Goal: Task Accomplishment & Management: Manage account settings

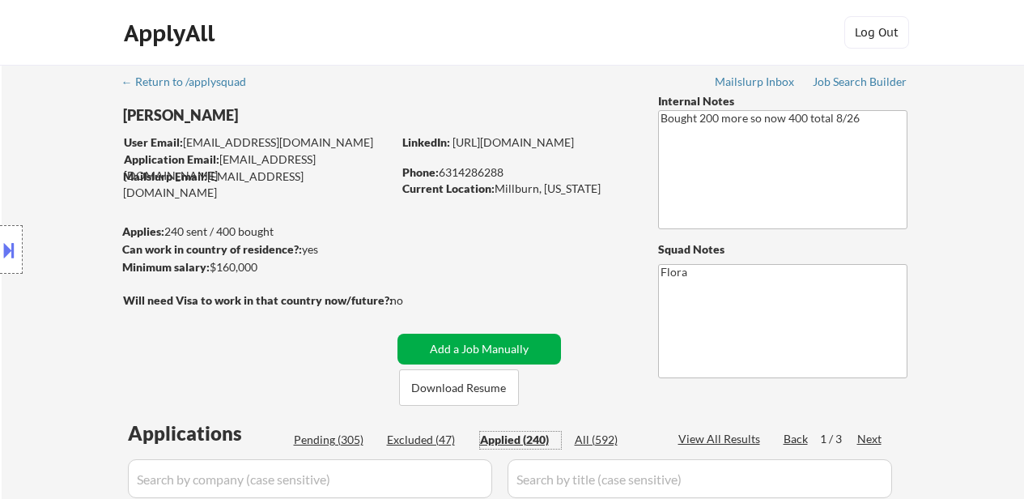
select select ""applied""
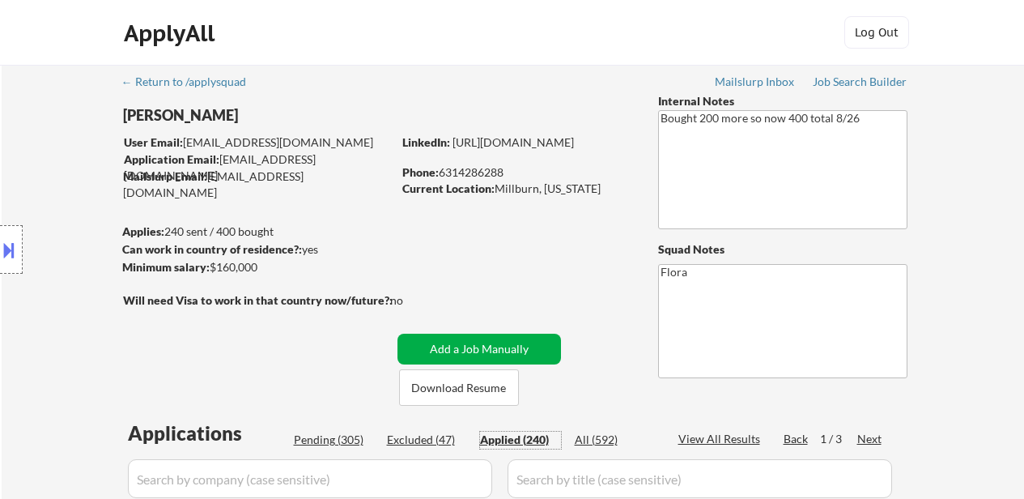
select select ""applied""
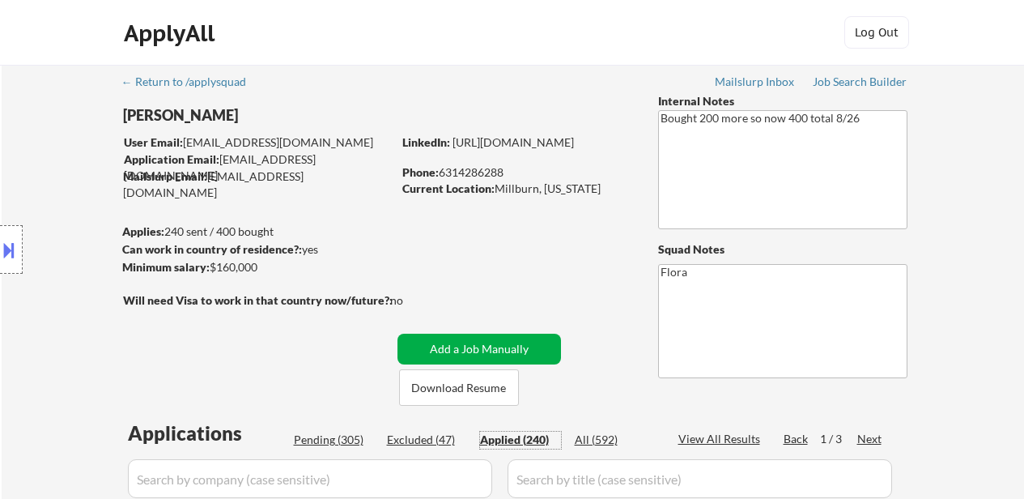
select select ""applied""
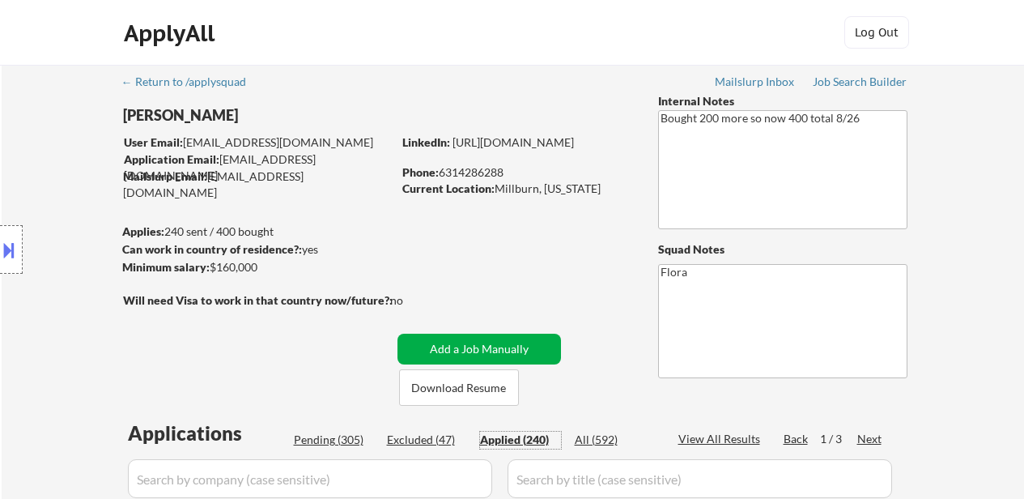
select select ""applied""
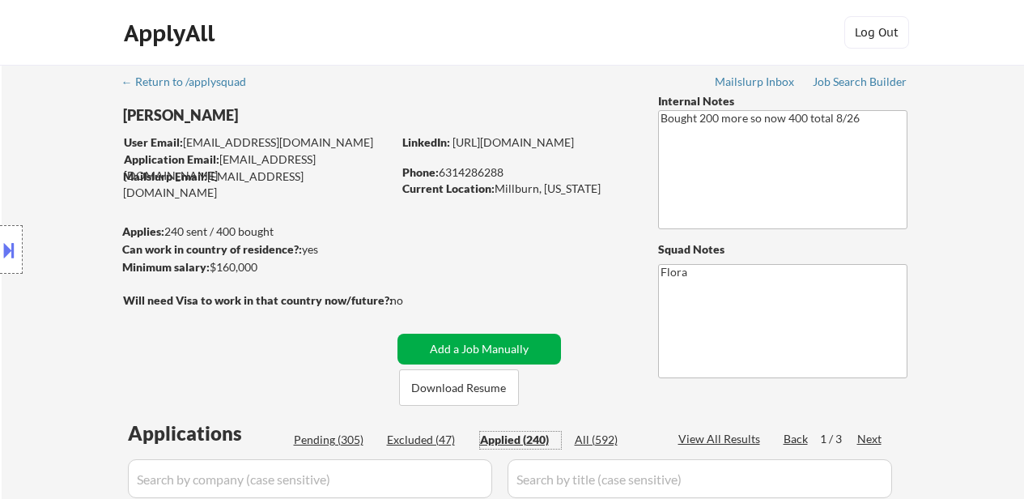
select select ""applied""
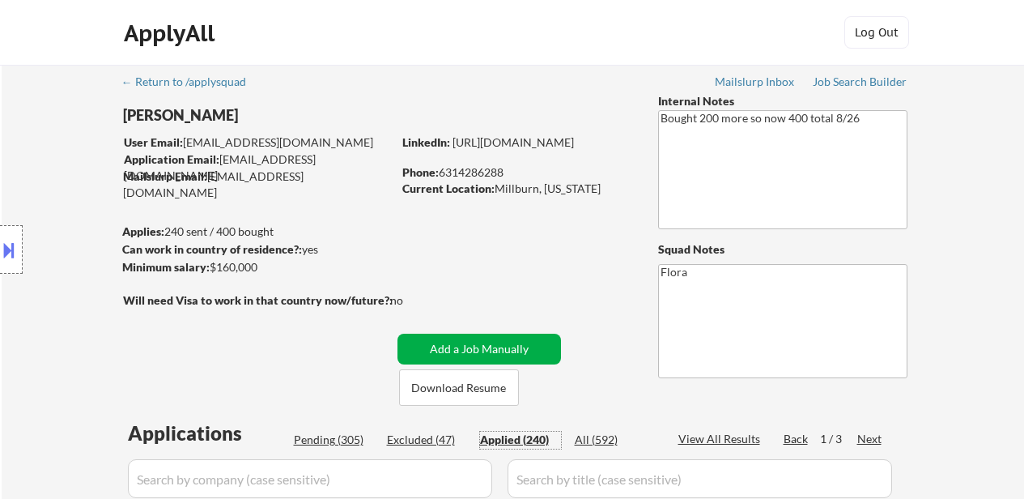
select select ""applied""
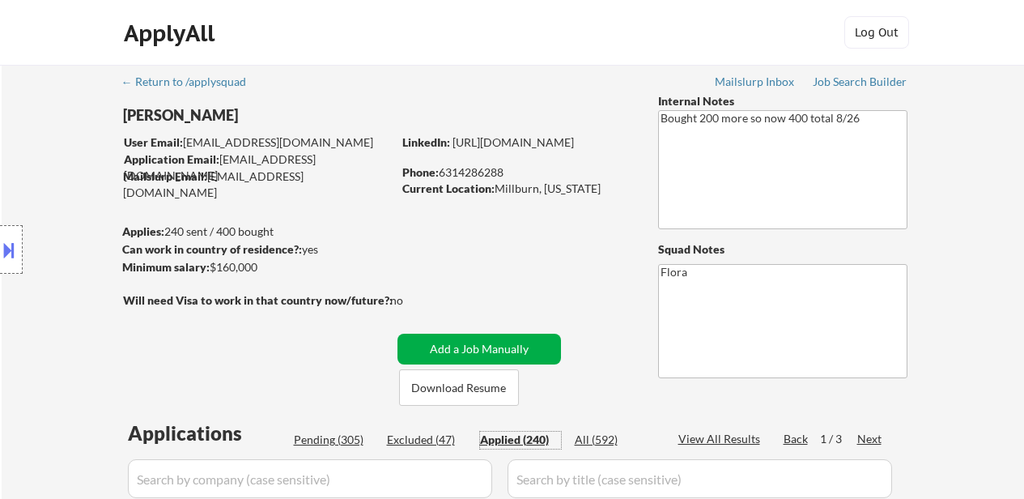
select select ""applied""
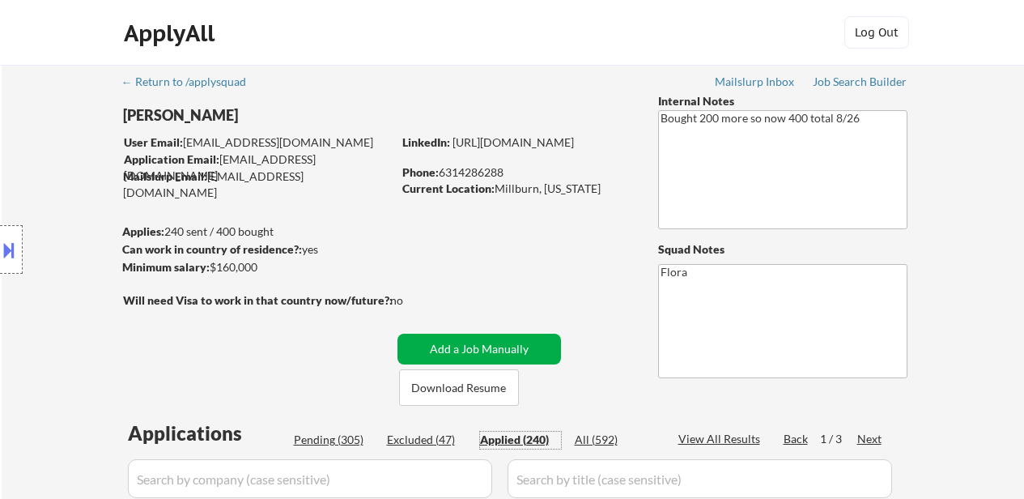
select select ""applied""
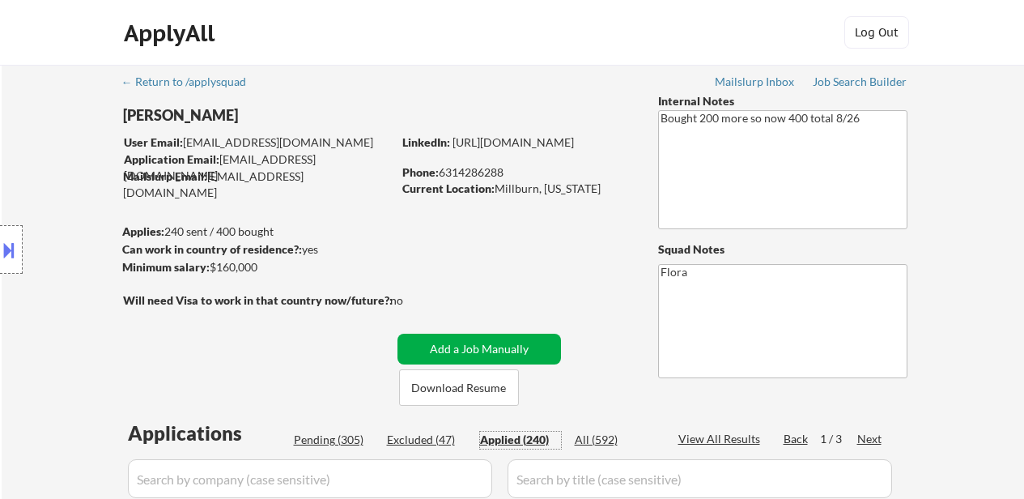
select select ""applied""
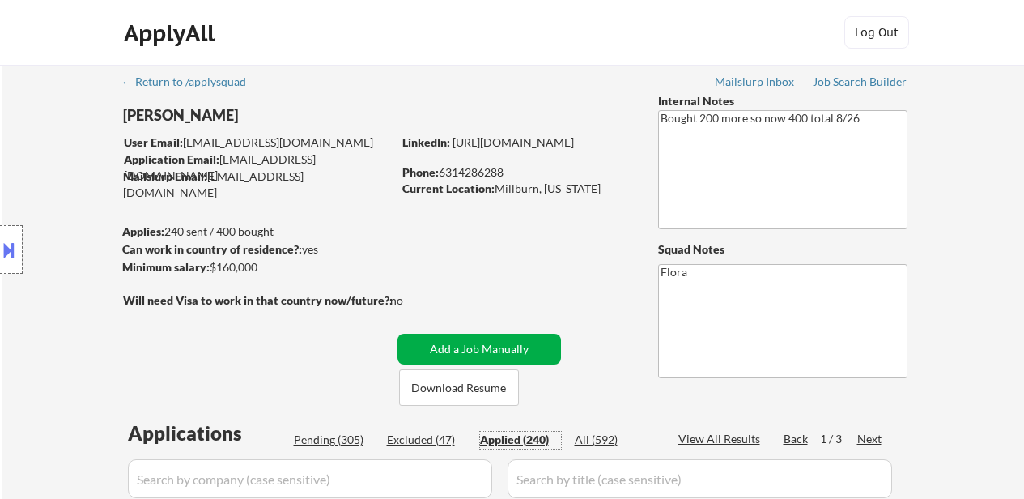
select select ""applied""
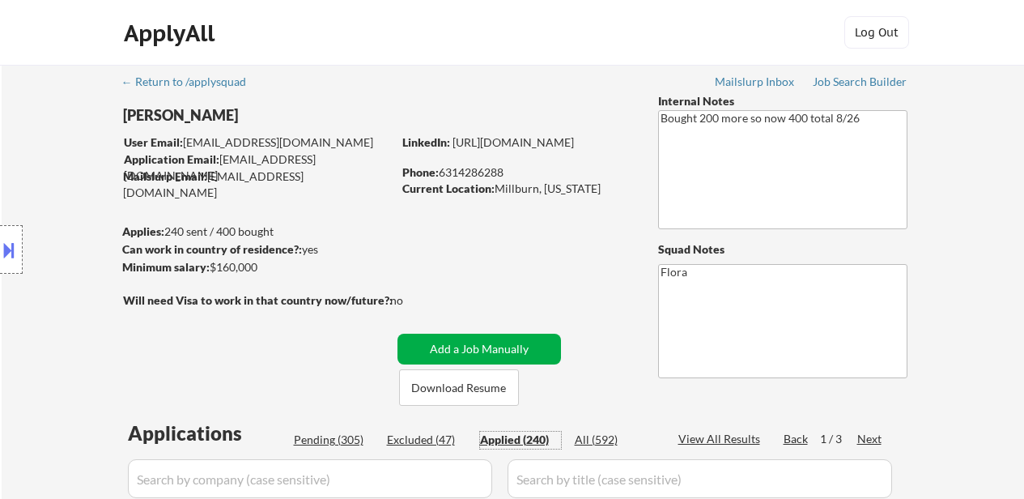
select select ""applied""
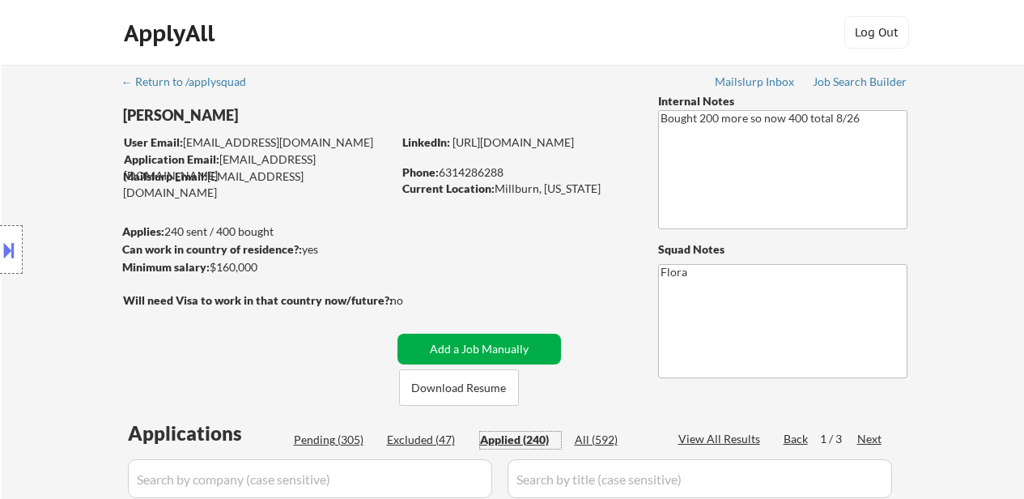
select select ""applied""
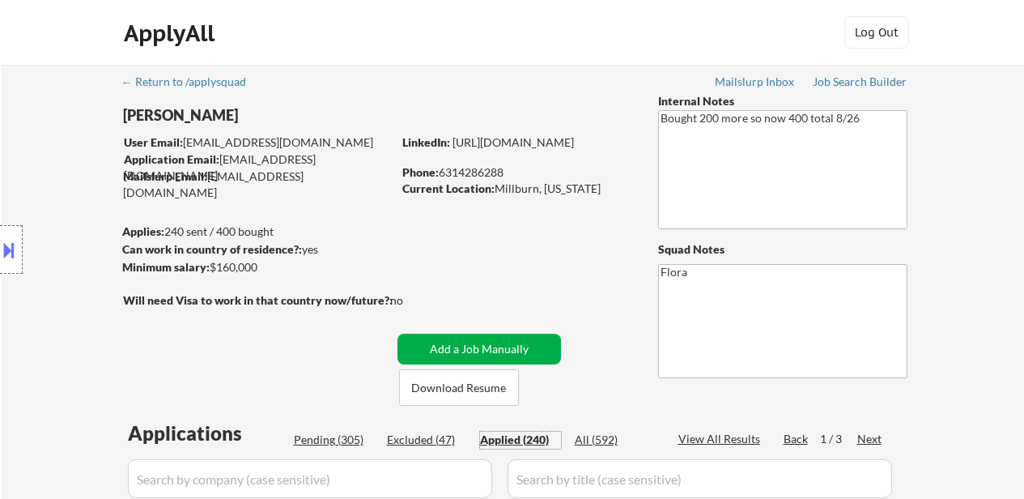
select select ""applied""
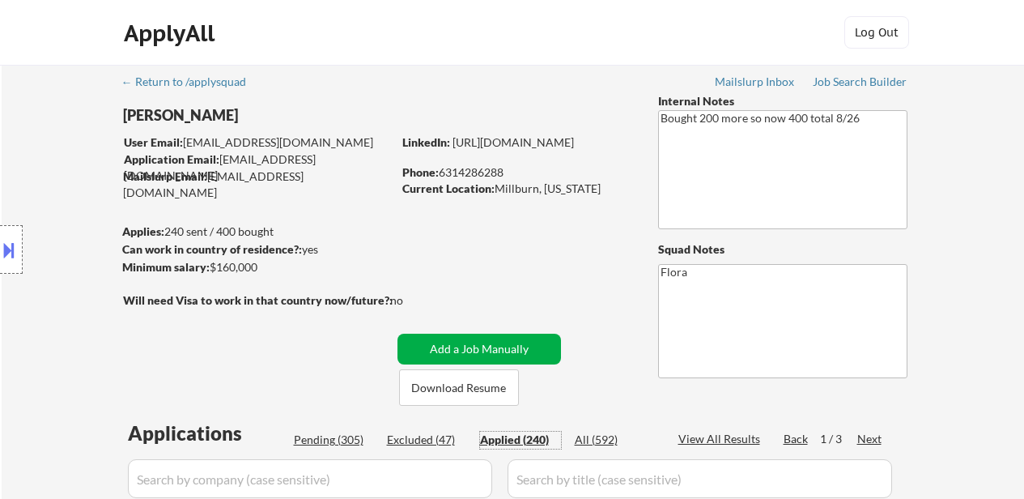
select select ""applied""
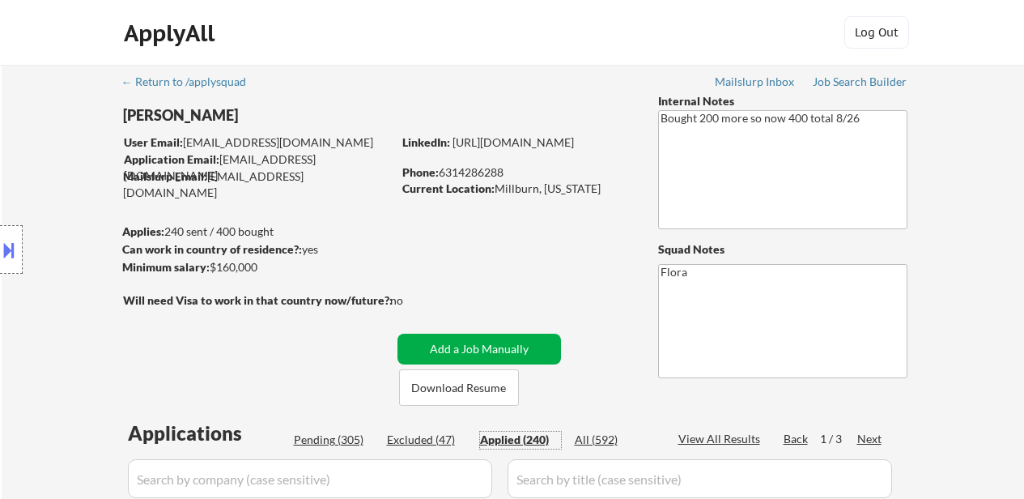
select select ""applied""
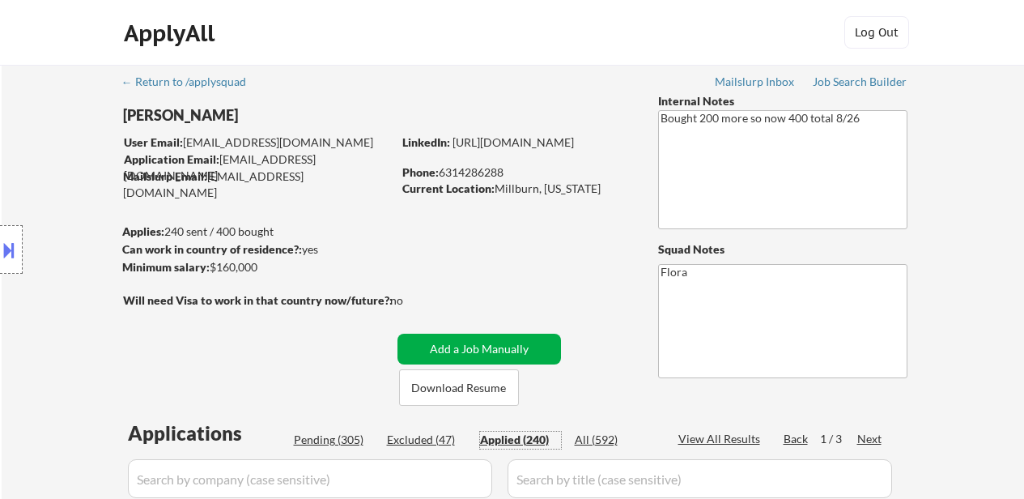
select select ""applied""
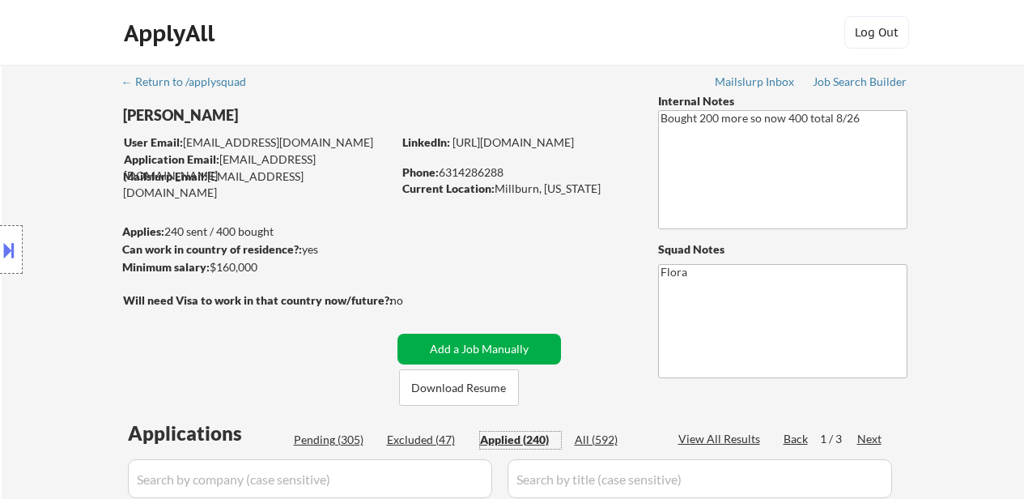
select select ""applied""
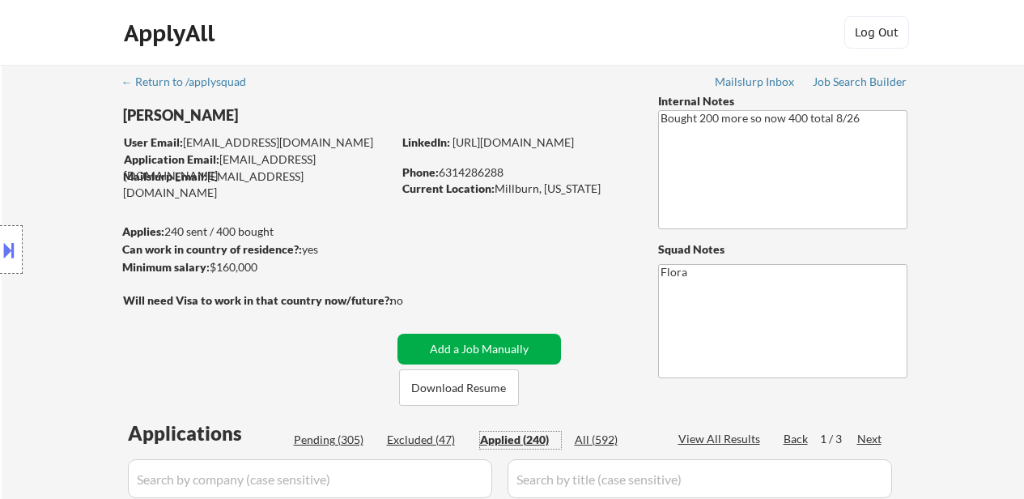
select select ""applied""
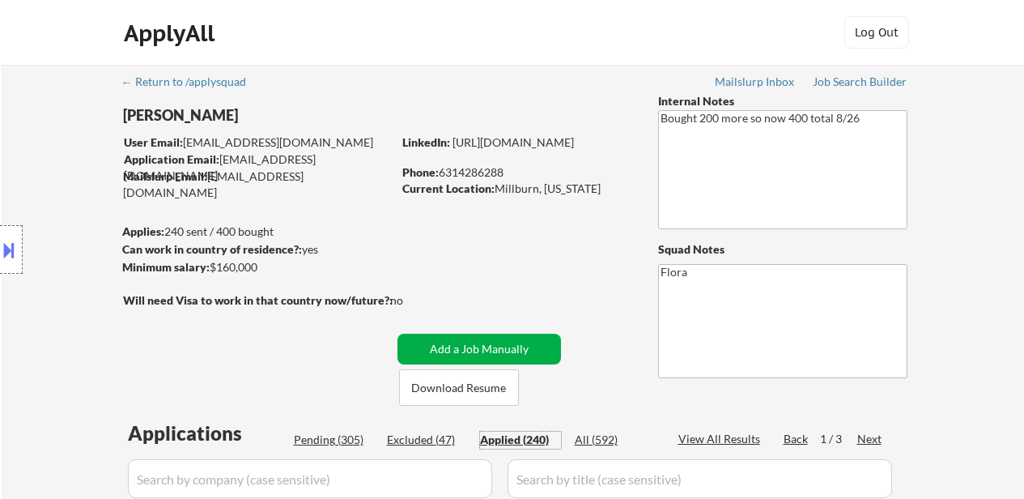
select select ""applied""
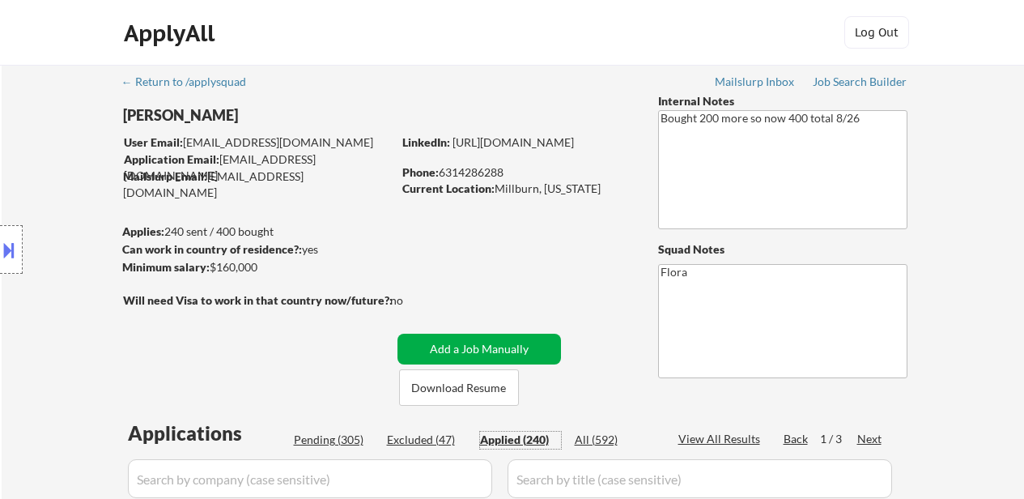
select select ""applied""
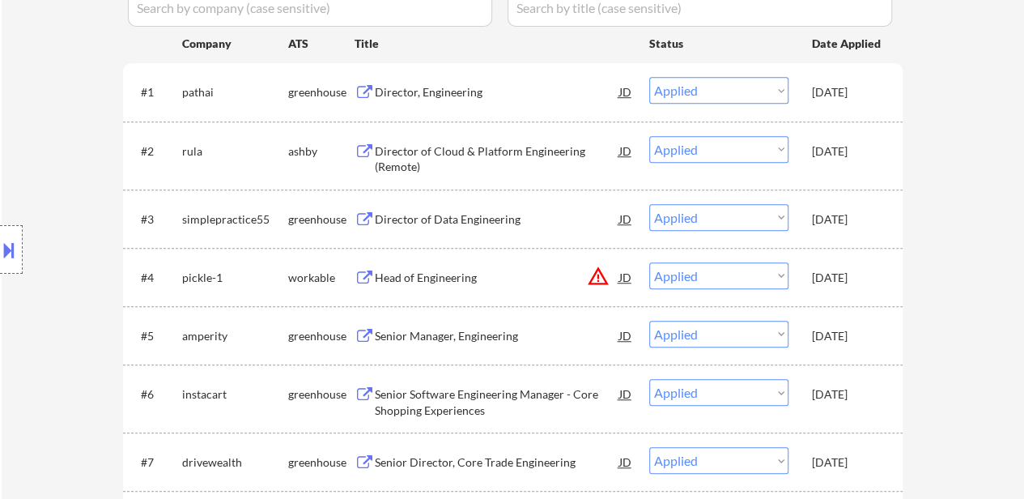
scroll to position [486, 0]
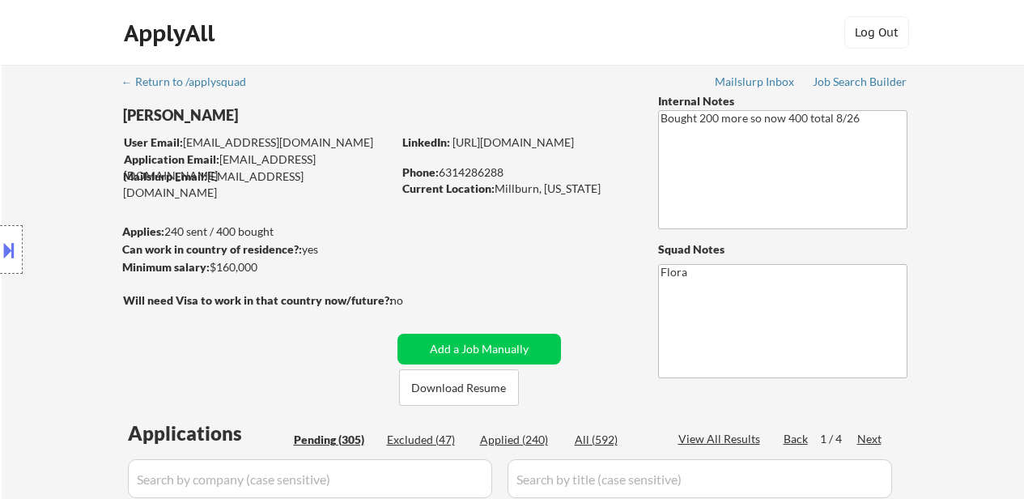
select select ""pending""
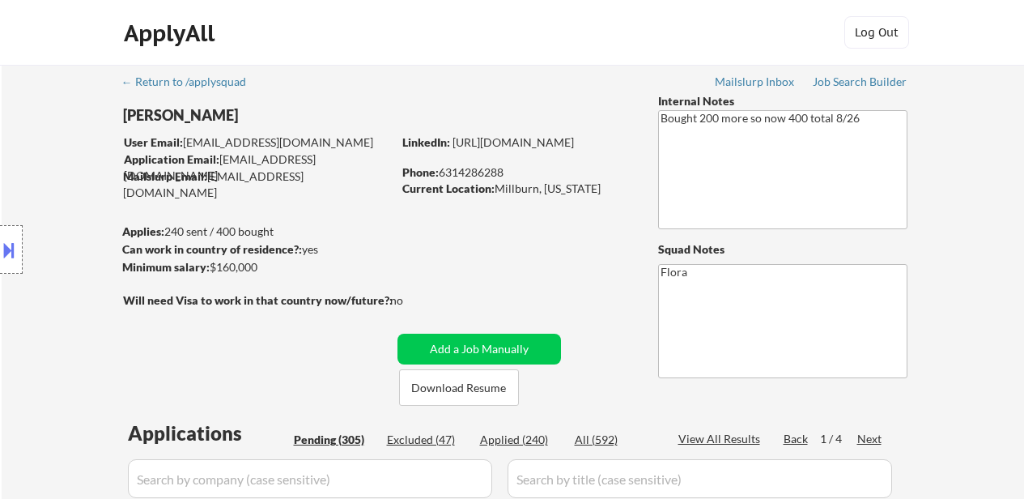
select select ""pending""
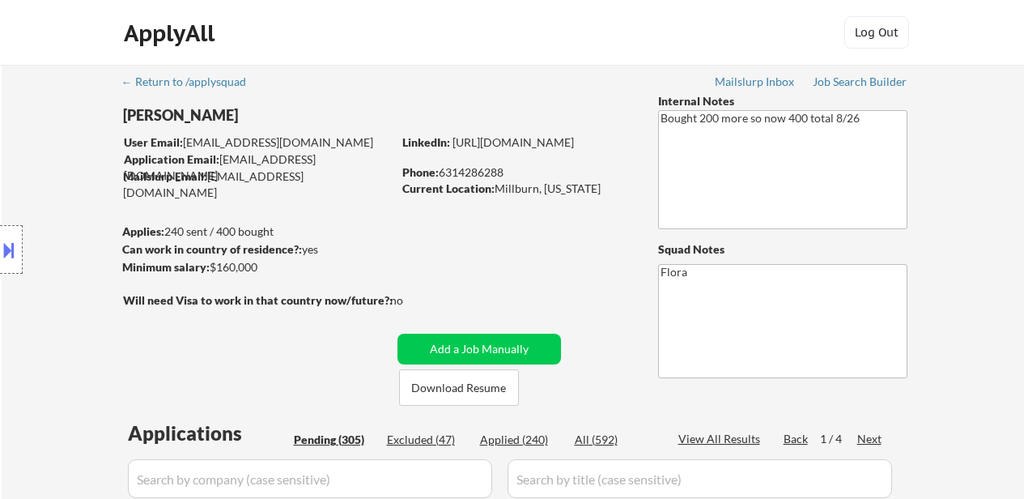
select select ""pending""
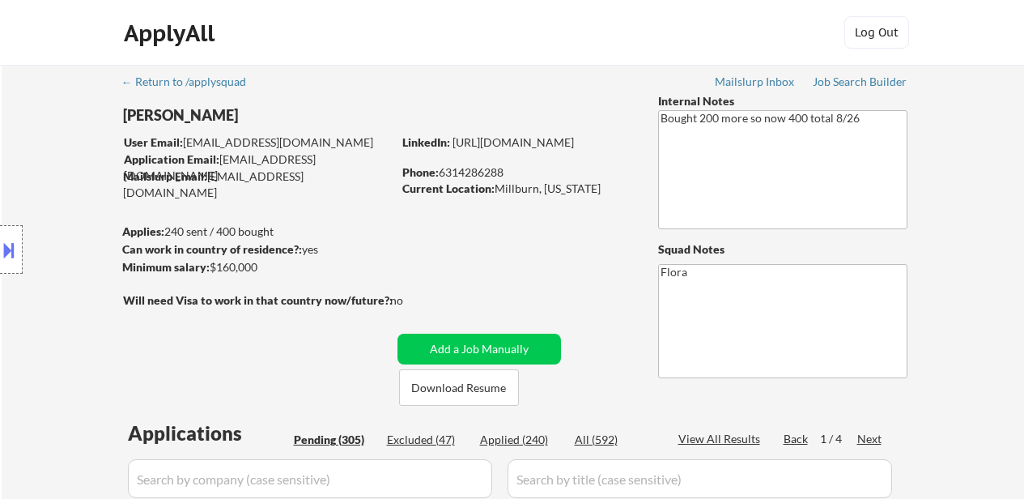
select select ""pending""
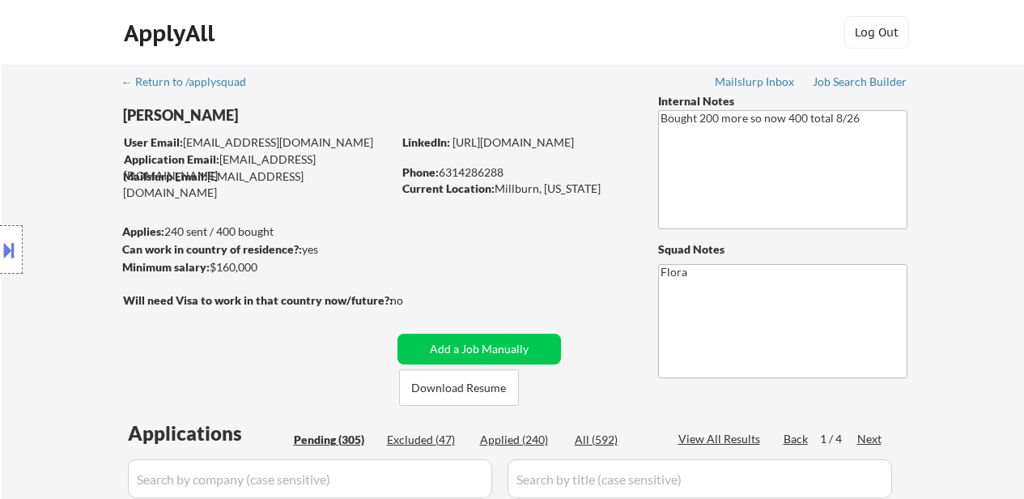
select select ""pending""
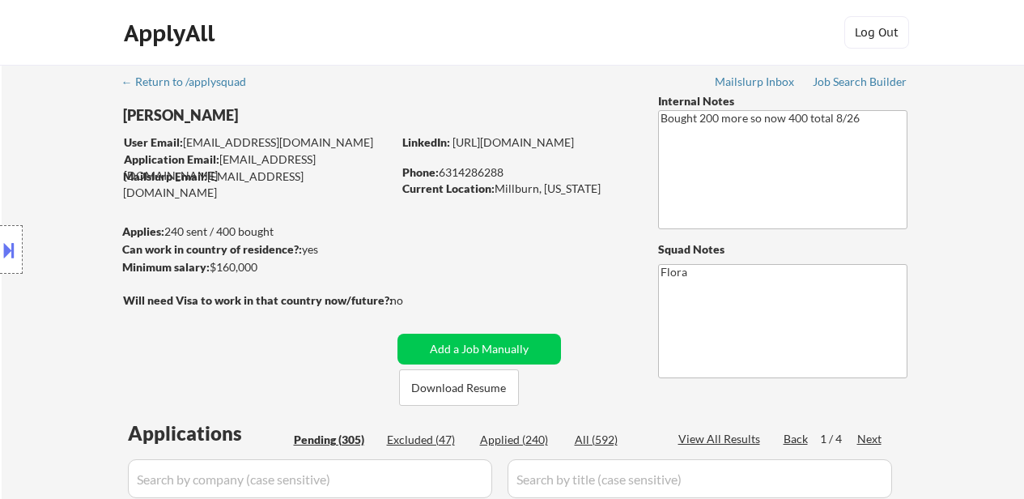
select select ""pending""
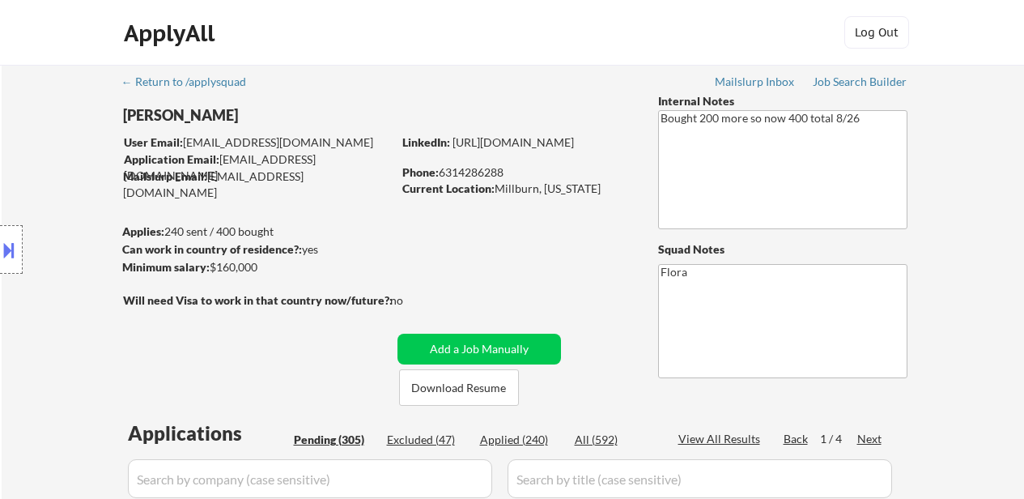
select select ""pending""
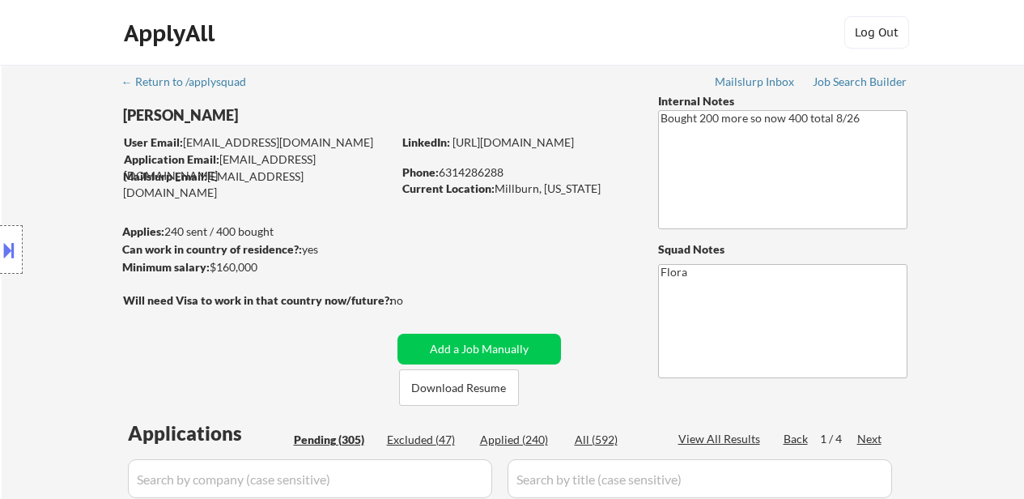
select select ""pending""
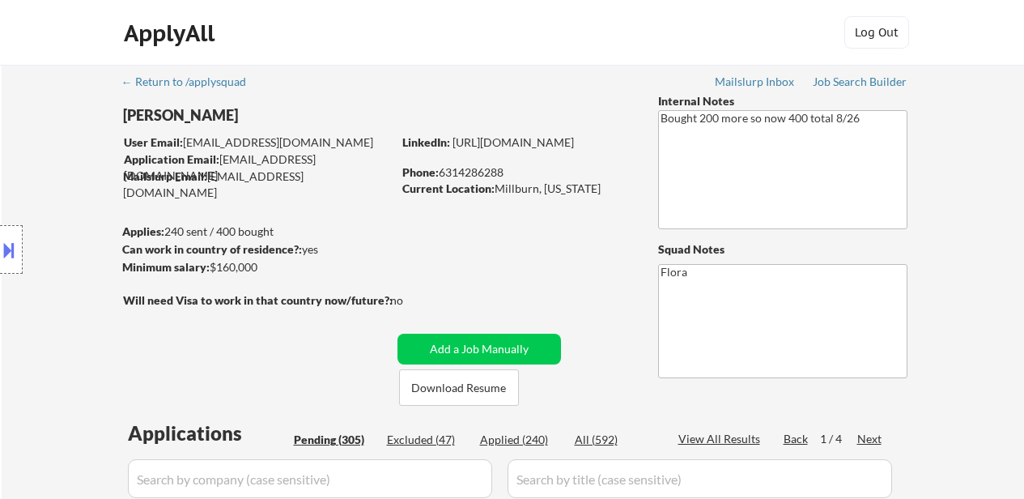
select select ""pending""
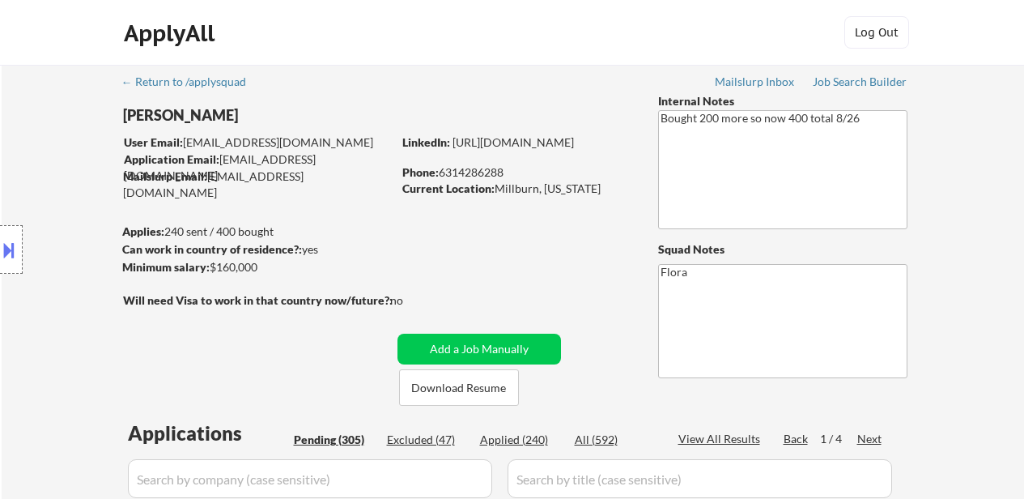
select select ""pending""
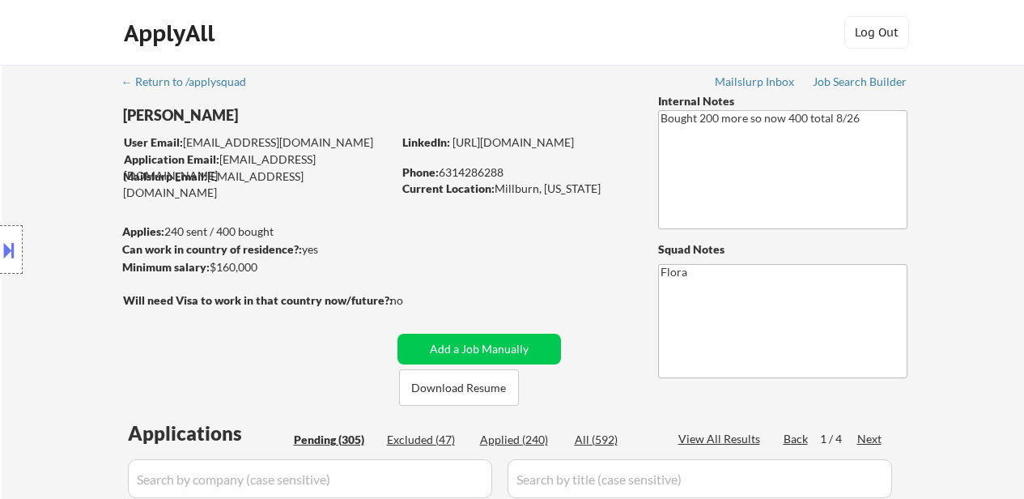
select select ""pending""
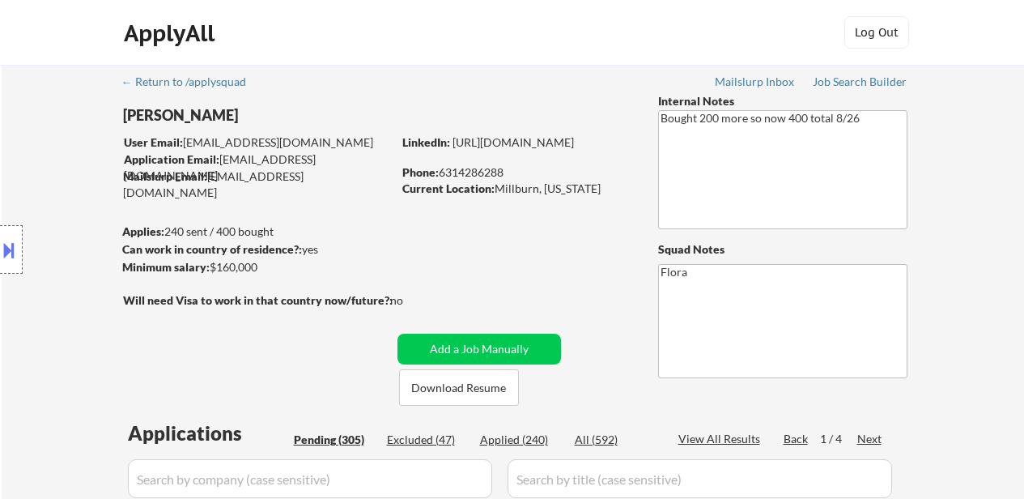
select select ""pending""
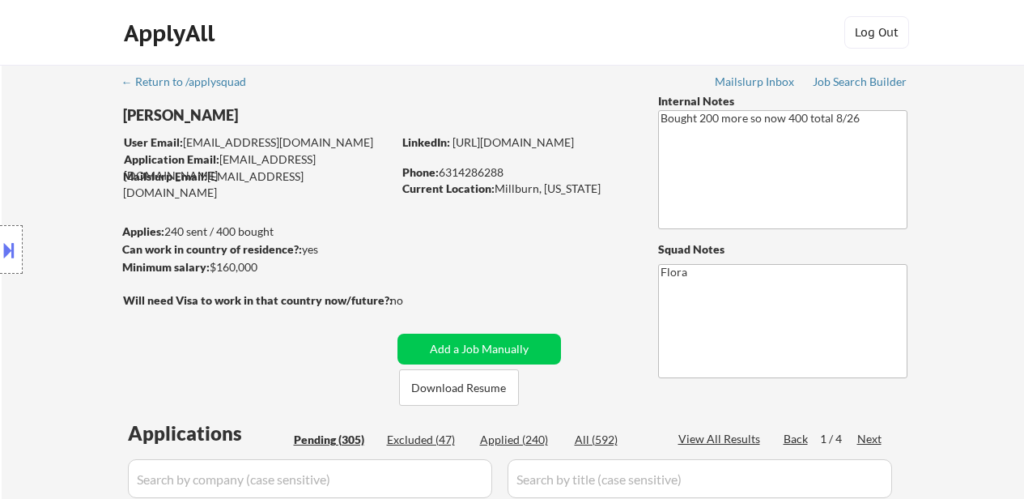
select select ""pending""
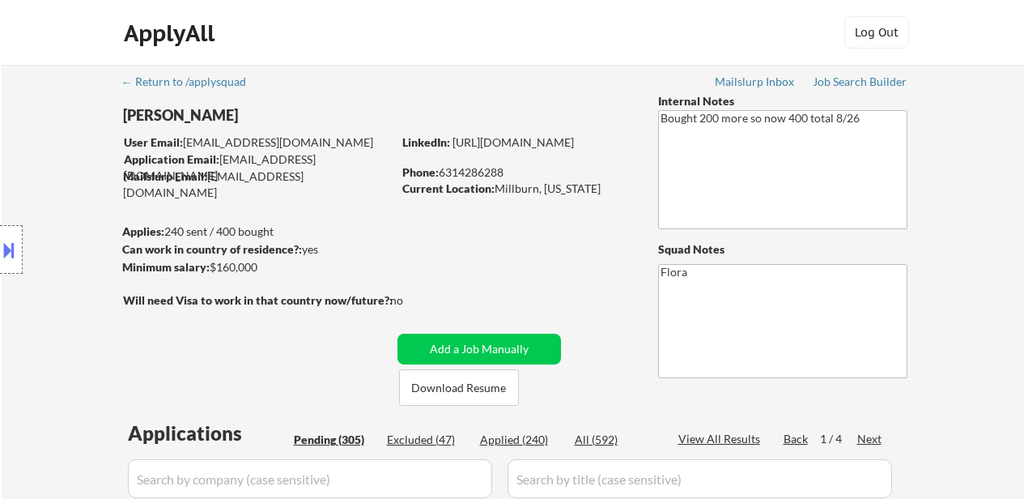
select select ""pending""
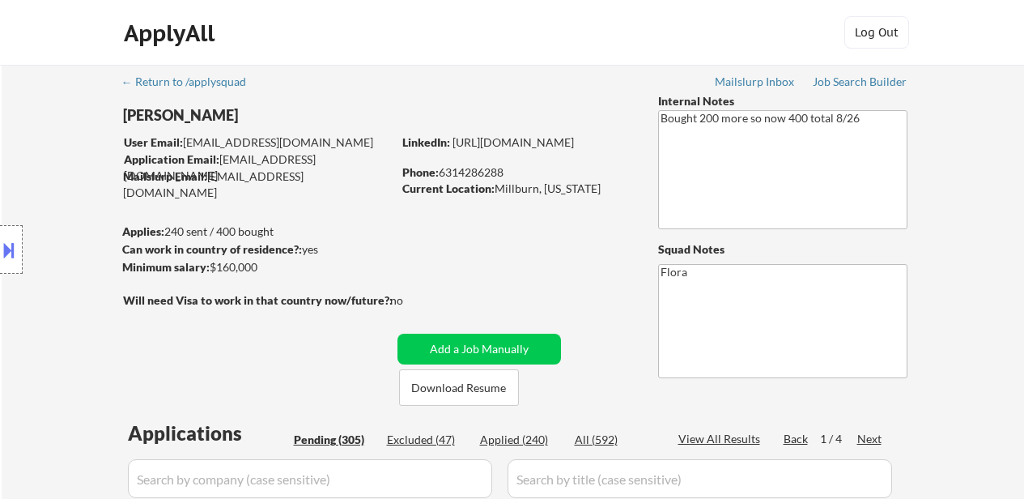
select select ""pending""
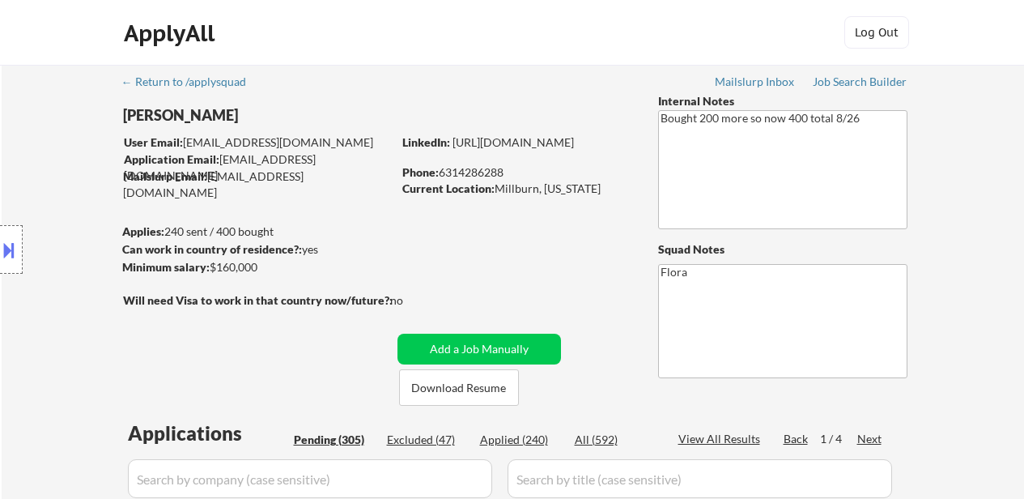
select select ""pending""
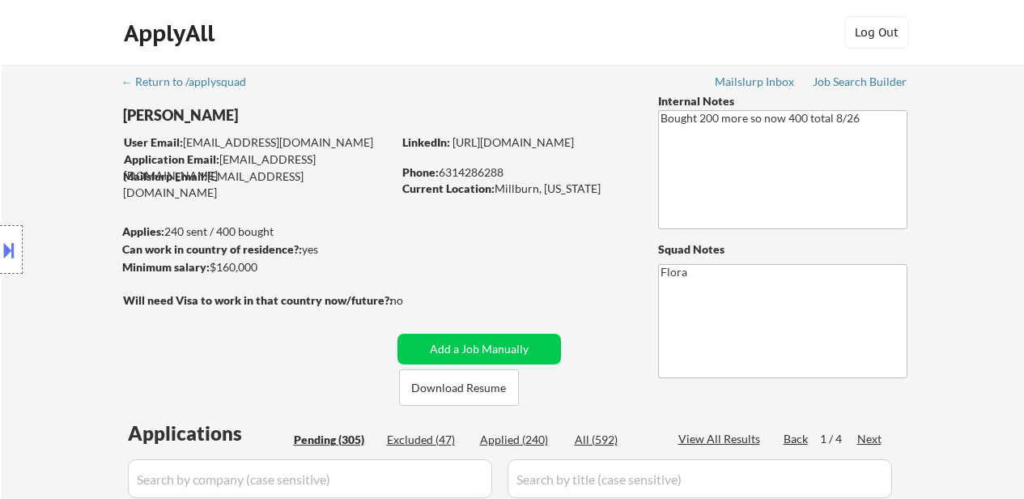
select select ""pending""
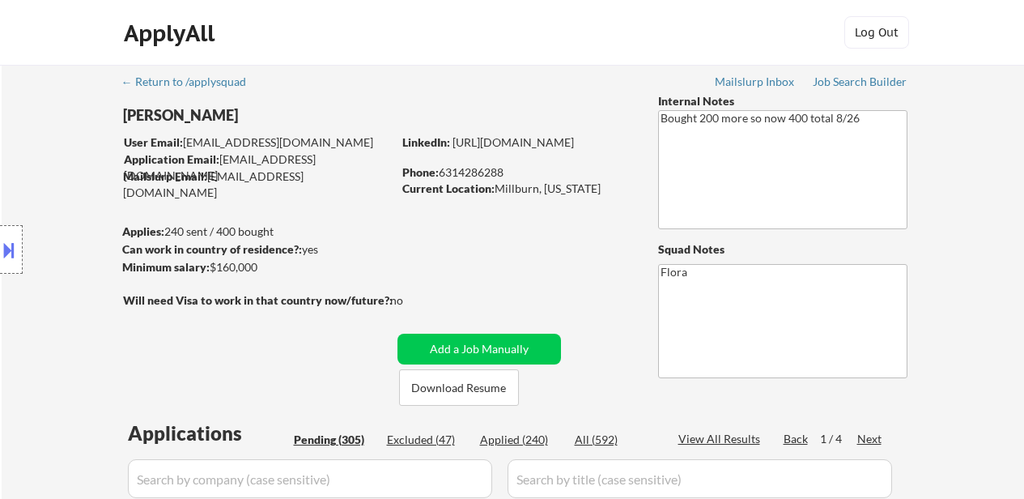
select select ""pending""
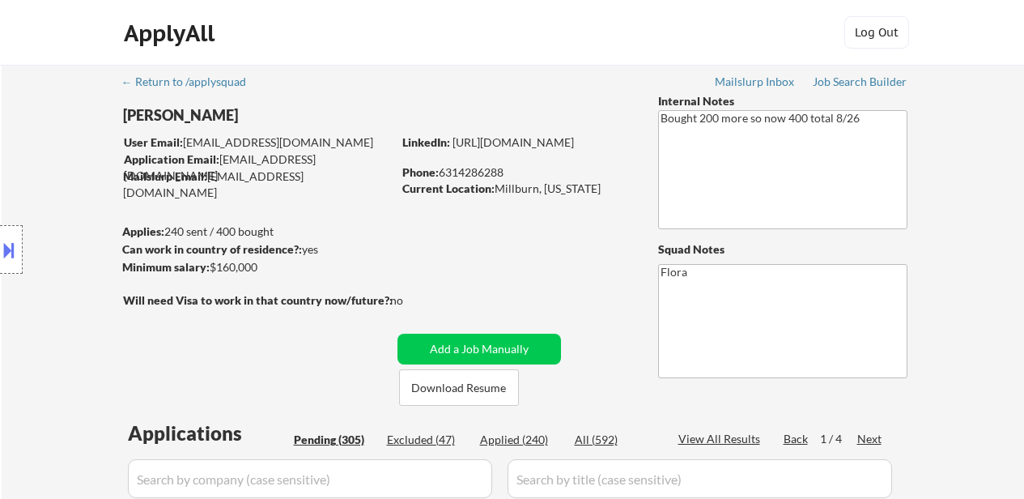
select select ""pending""
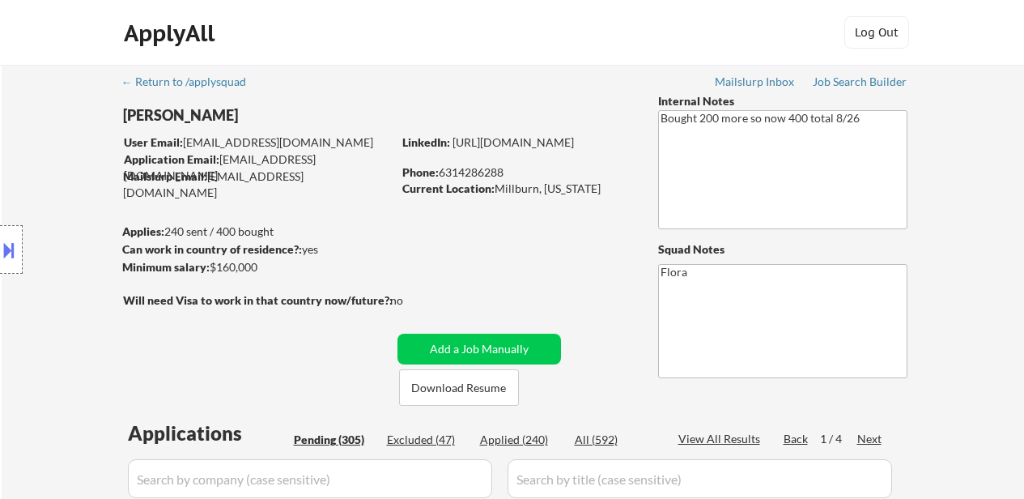
select select ""pending""
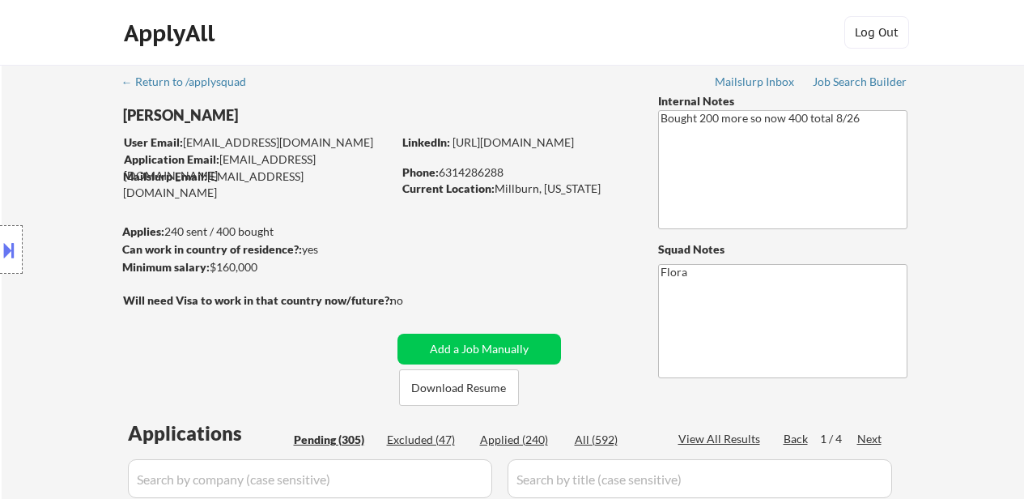
scroll to position [486, 0]
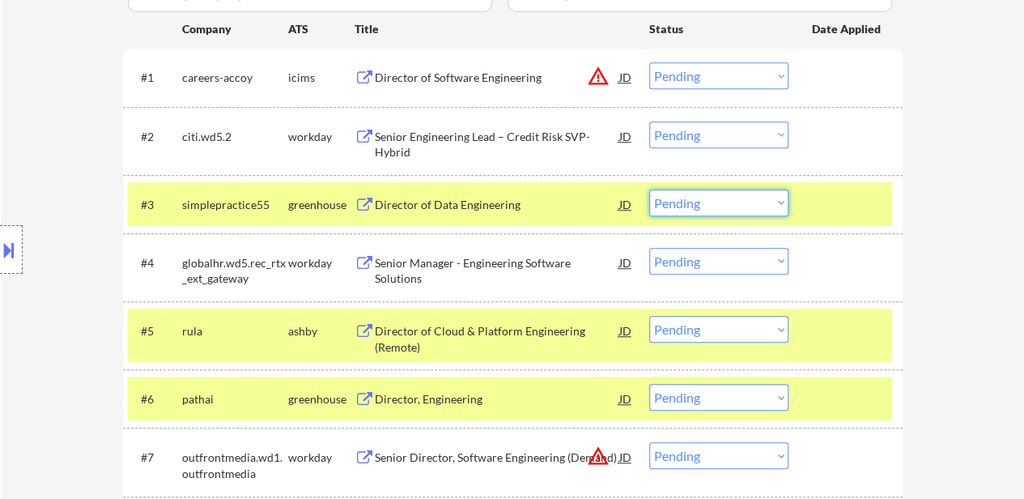
click at [738, 197] on select "Choose an option... Pending Applied Excluded (Questions) Excluded (Expired) Exc…" at bounding box center [718, 202] width 139 height 27
click at [649, 189] on select "Choose an option... Pending Applied Excluded (Questions) Excluded (Expired) Exc…" at bounding box center [718, 202] width 139 height 27
select select ""pending""
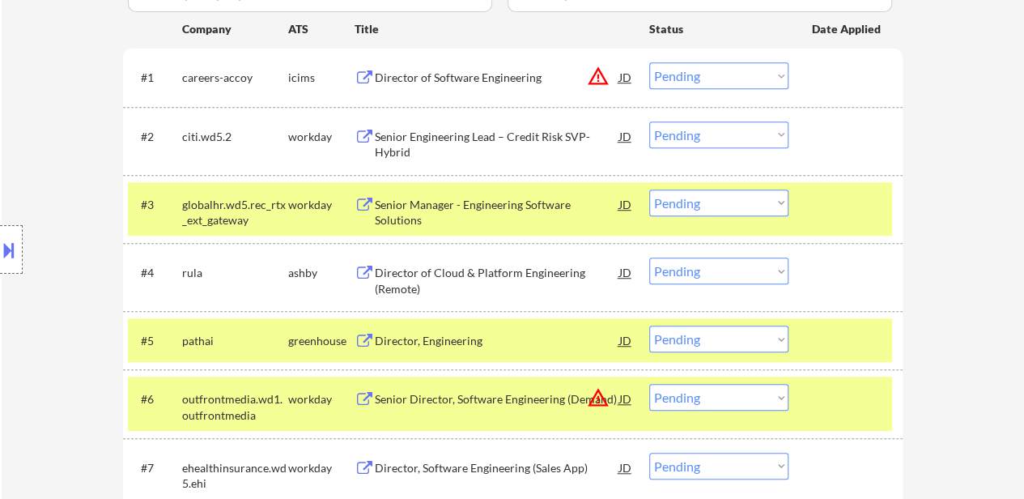
click at [863, 198] on div at bounding box center [847, 203] width 71 height 29
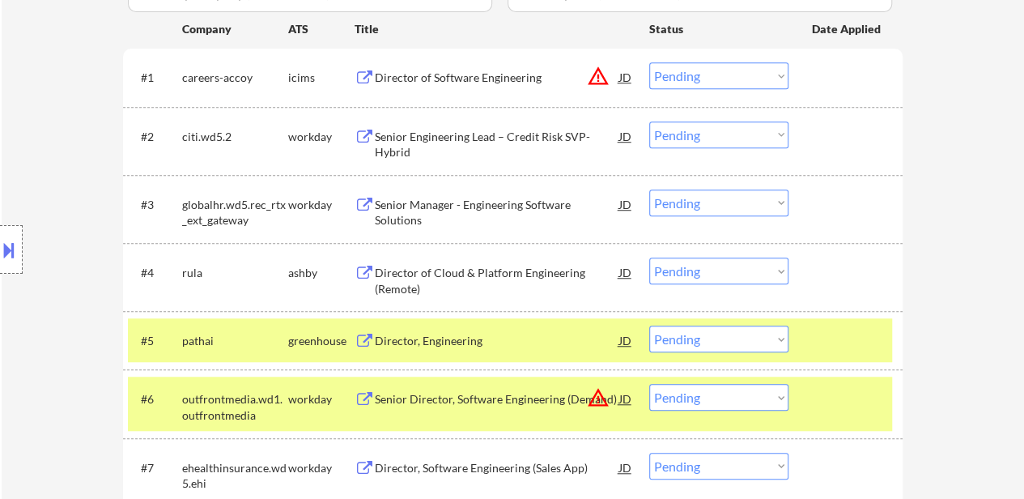
click at [804, 348] on div "#5 pathai greenhouse Director, Engineering JD Choose an option... Pending Appli…" at bounding box center [510, 340] width 764 height 44
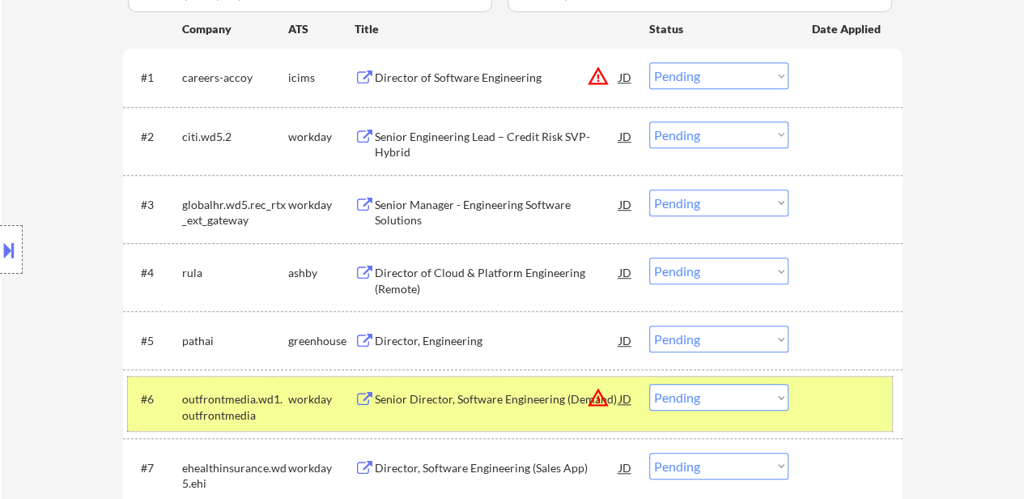
click at [819, 423] on div "#6 outfrontmedia.wd1.outfrontmedia workday Senior Director, Software Engineerin…" at bounding box center [510, 402] width 764 height 53
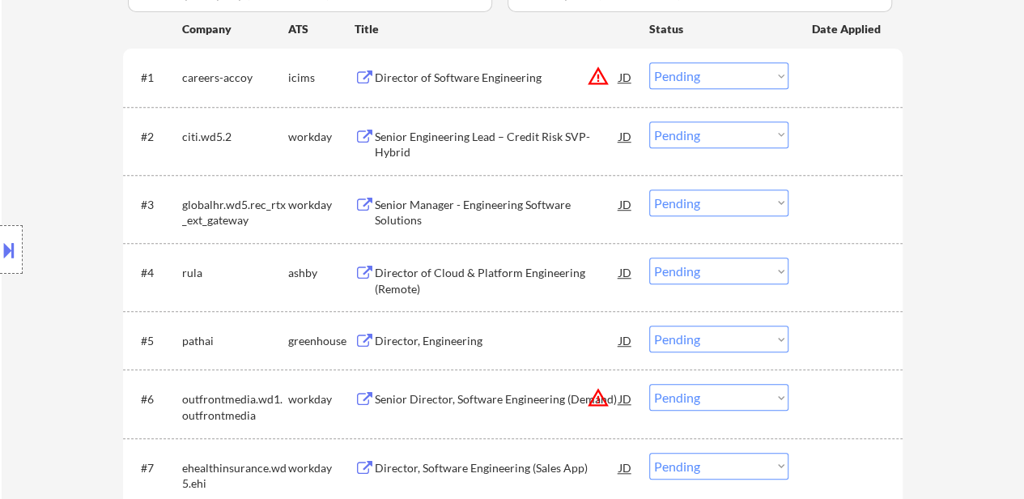
click at [807, 285] on div "#4 rula ashby Director of Cloud & Platform Engineering (Remote) JD Choose an op…" at bounding box center [510, 276] width 764 height 53
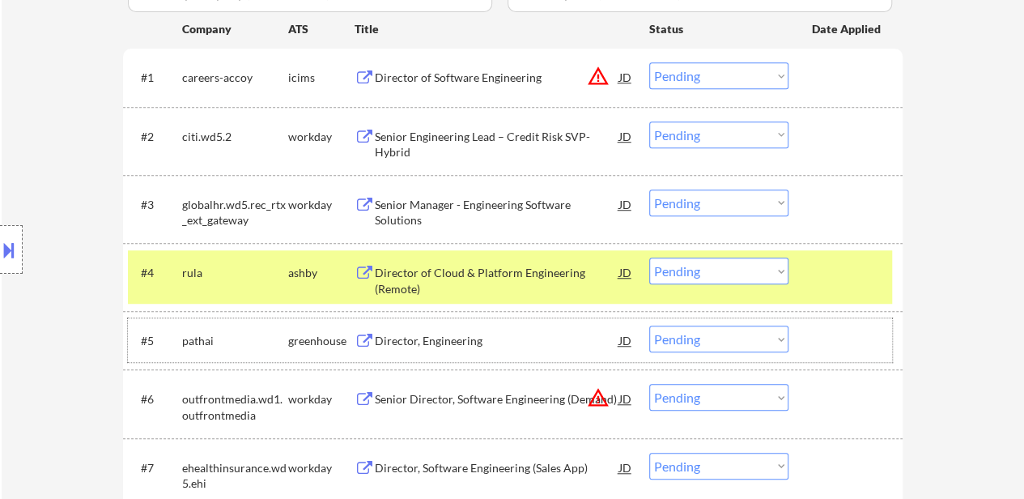
click at [479, 356] on div "#5 pathai greenhouse Director, Engineering JD Choose an option... Pending Appli…" at bounding box center [510, 340] width 764 height 44
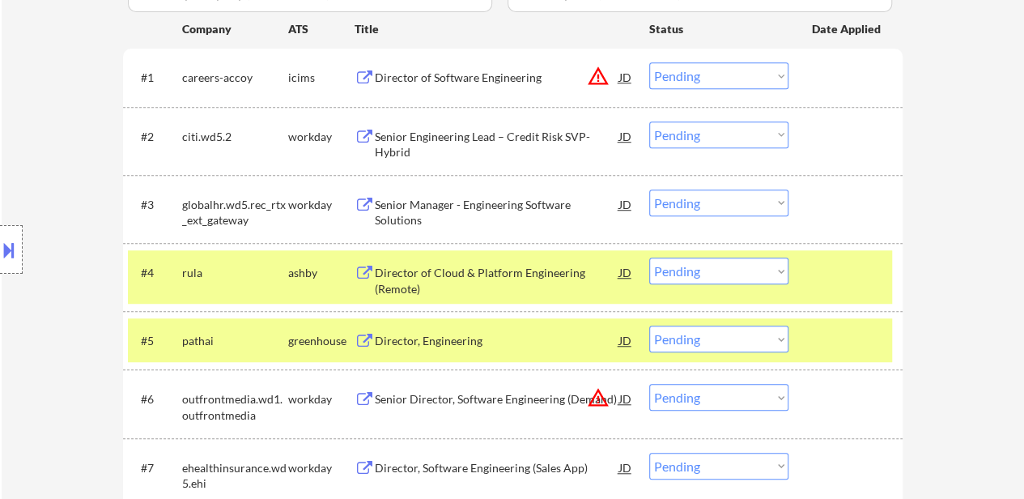
click at [499, 343] on div "Director, Engineering" at bounding box center [497, 341] width 244 height 16
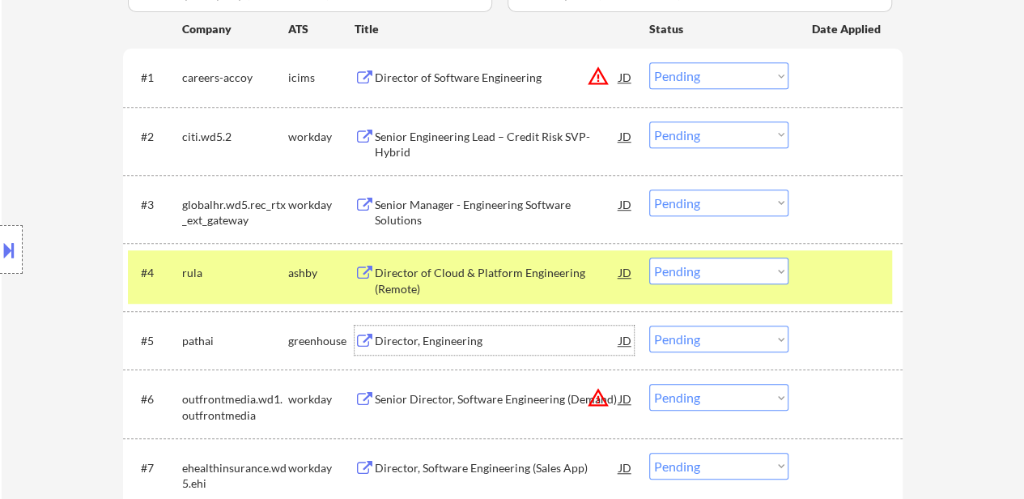
click at [865, 334] on div at bounding box center [847, 339] width 71 height 29
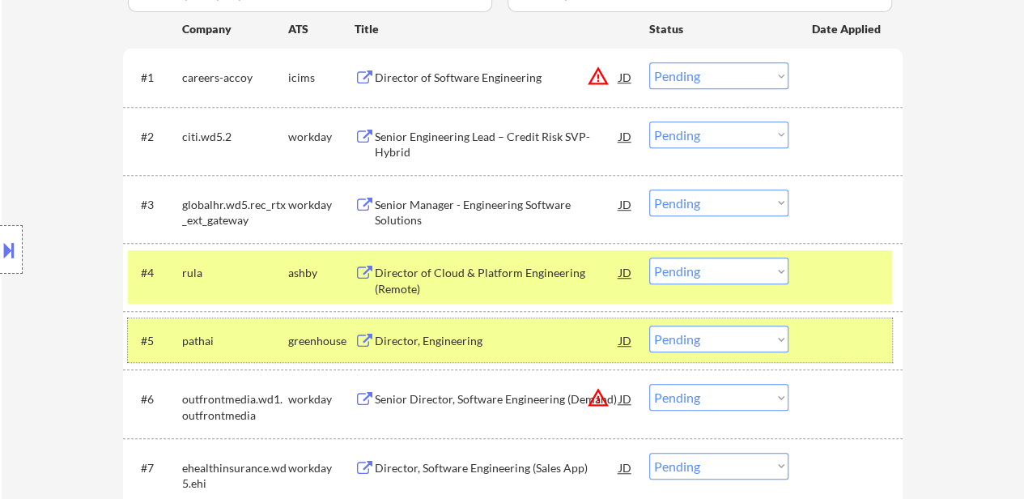
click at [716, 266] on select "Choose an option... Pending Applied Excluded (Questions) Excluded (Expired) Exc…" at bounding box center [718, 270] width 139 height 27
click at [649, 257] on select "Choose an option... Pending Applied Excluded (Questions) Excluded (Expired) Exc…" at bounding box center [718, 270] width 139 height 27
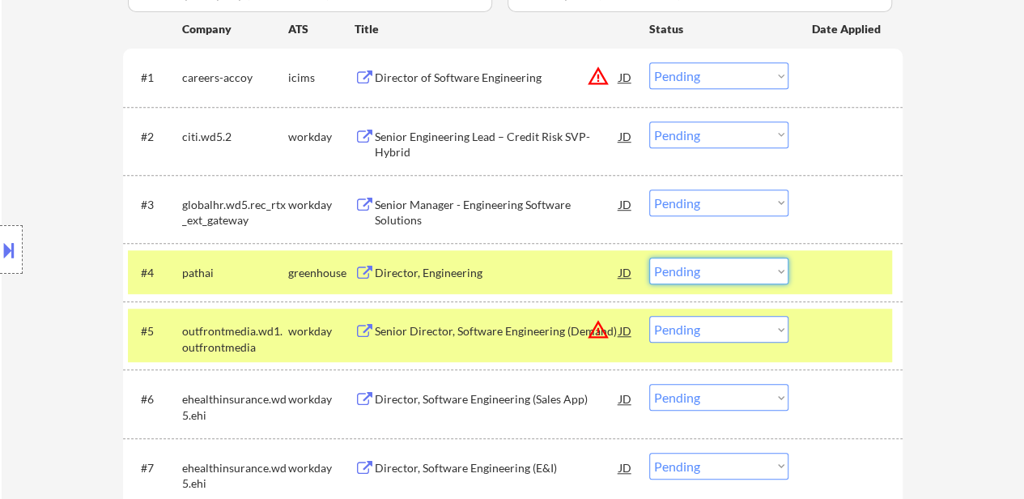
click at [706, 272] on select "Choose an option... Pending Applied Excluded (Questions) Excluded (Expired) Exc…" at bounding box center [718, 270] width 139 height 27
click at [649, 257] on select "Choose an option... Pending Applied Excluded (Questions) Excluded (Expired) Exc…" at bounding box center [718, 270] width 139 height 27
select select ""pending""
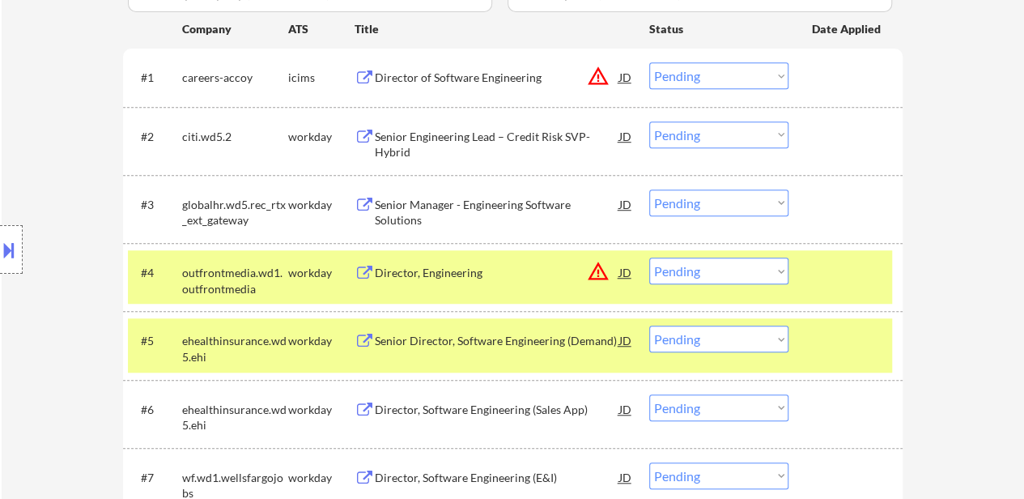
scroll to position [567, 0]
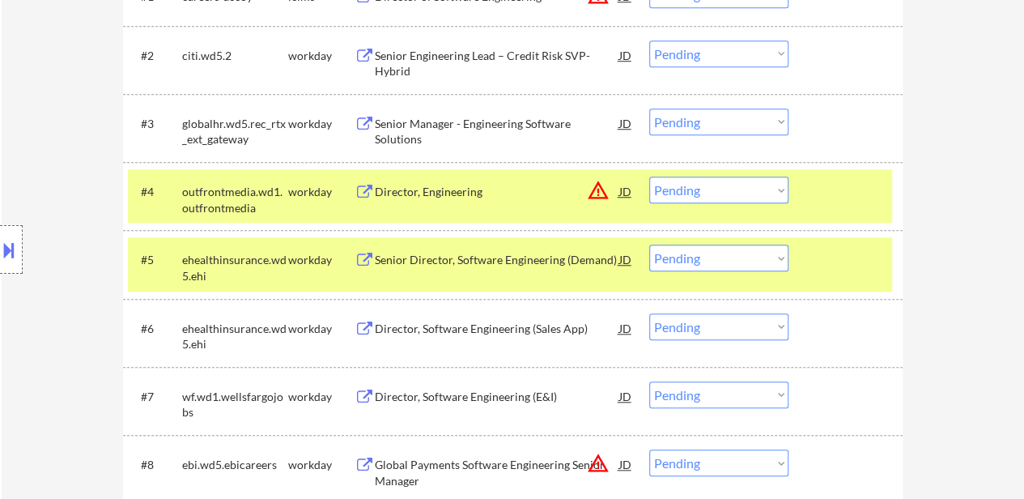
click at [850, 195] on div at bounding box center [847, 190] width 71 height 29
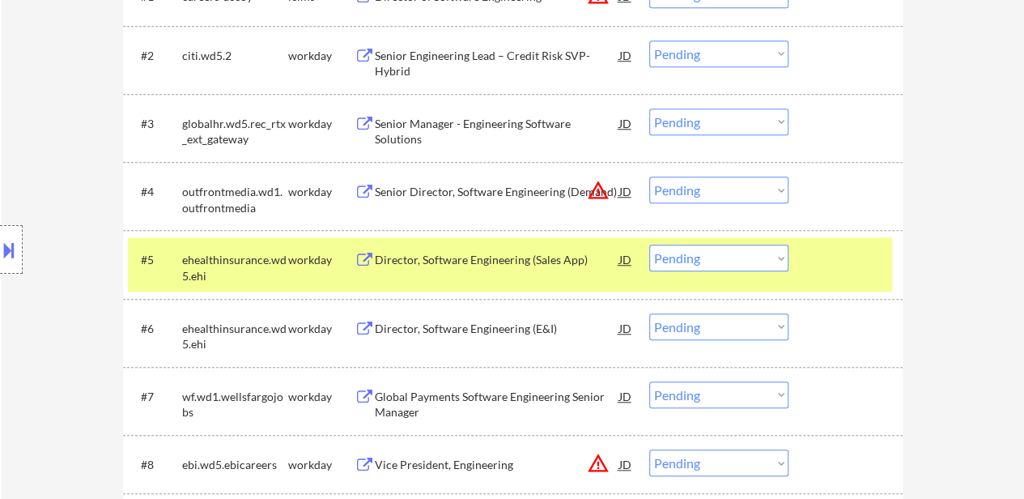
click at [832, 271] on div at bounding box center [847, 258] width 71 height 29
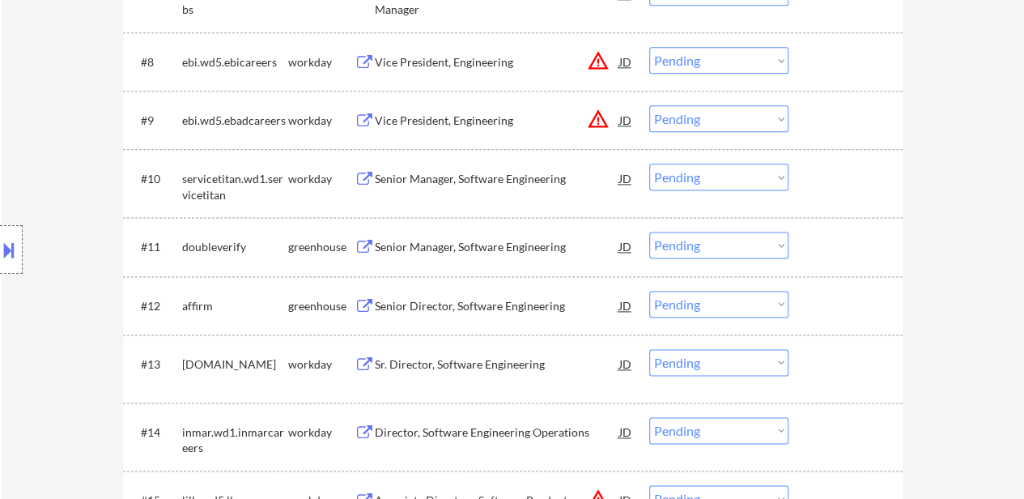
scroll to position [972, 0]
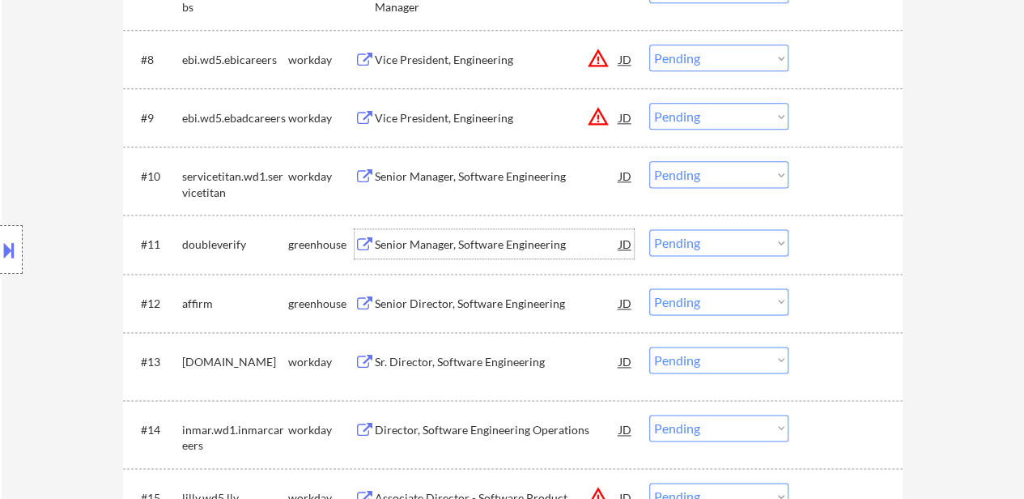
click at [525, 239] on div "Senior Manager, Software Engineering" at bounding box center [497, 244] width 244 height 16
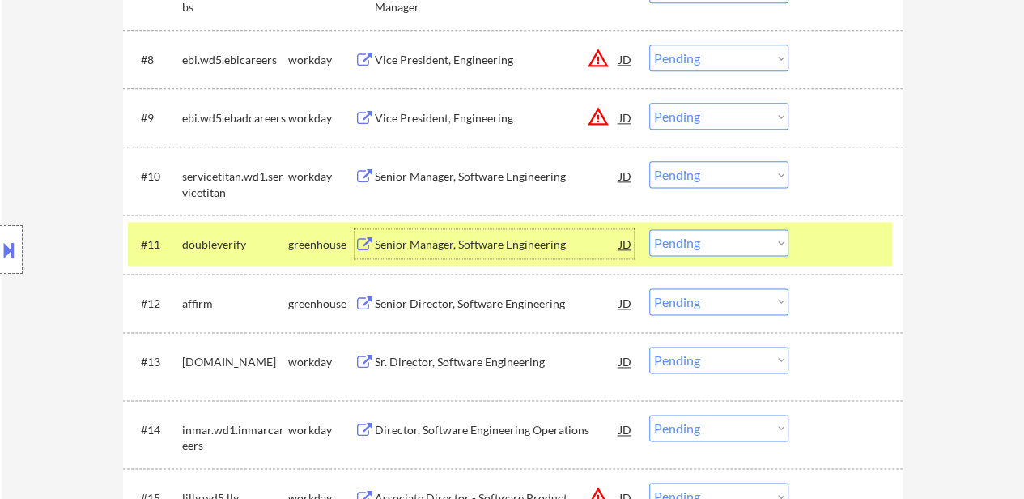
click at [523, 298] on div "Senior Director, Software Engineering" at bounding box center [497, 304] width 244 height 16
